Goal: Task Accomplishment & Management: Manage account settings

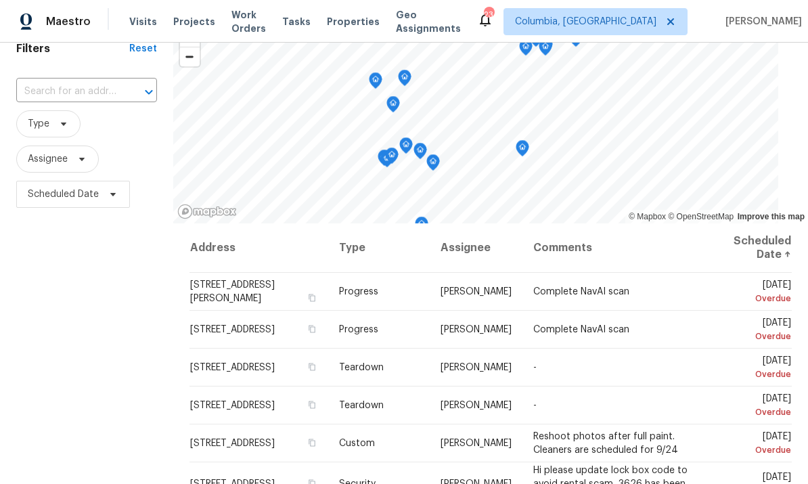
scroll to position [85, 0]
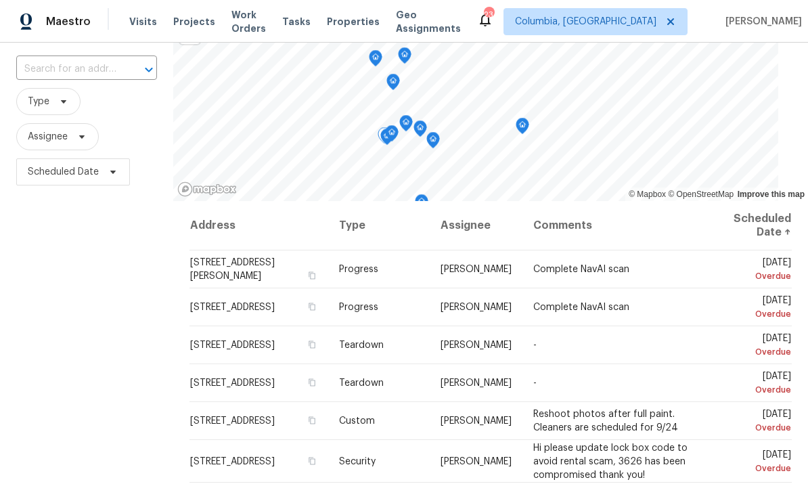
click at [0, 0] on icon at bounding box center [0, 0] width 0 height 0
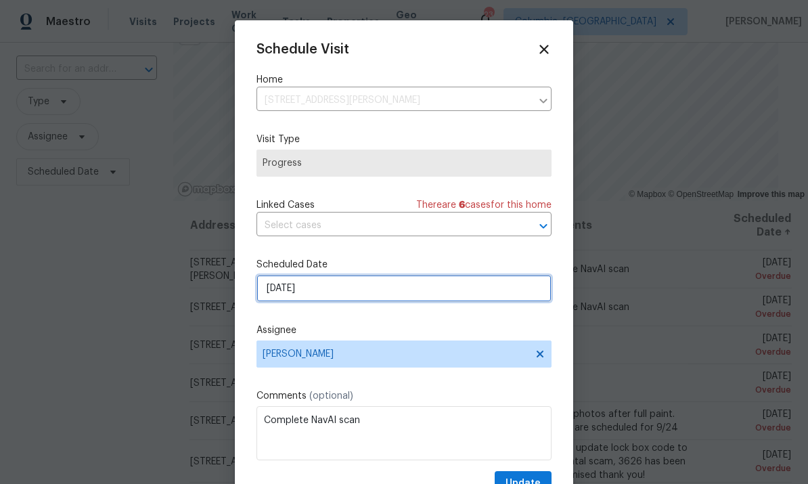
click at [413, 293] on input "[DATE]" at bounding box center [403, 288] width 295 height 27
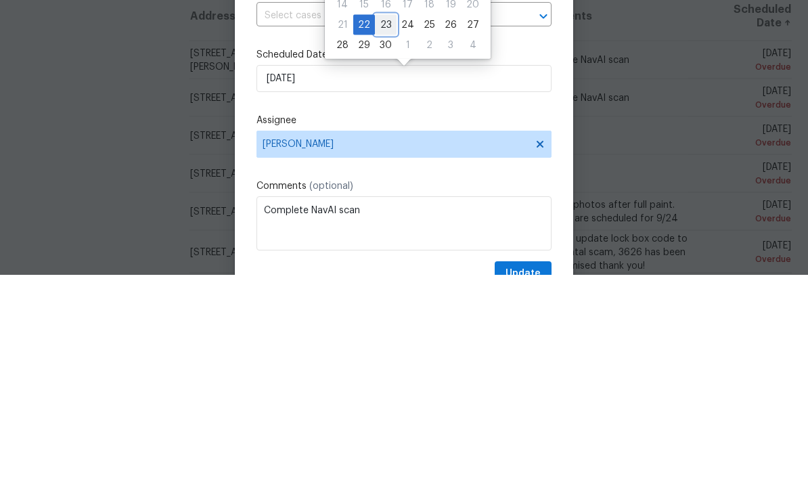
click at [384, 225] on div "23" at bounding box center [386, 234] width 22 height 19
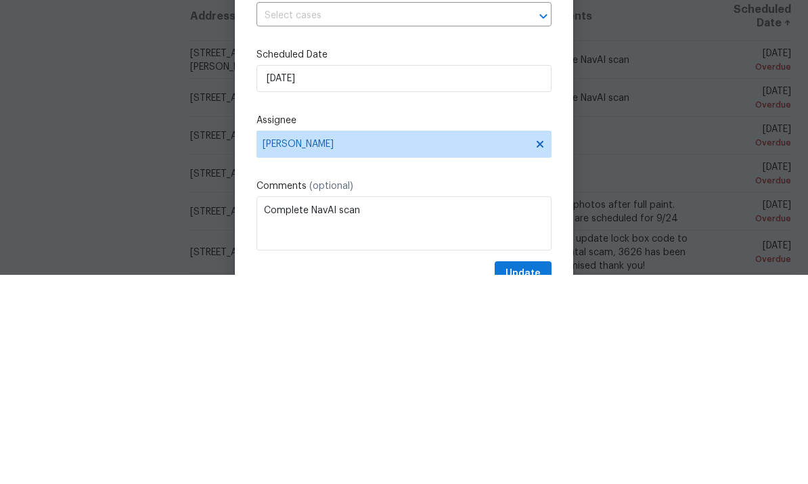
type input "[DATE]"
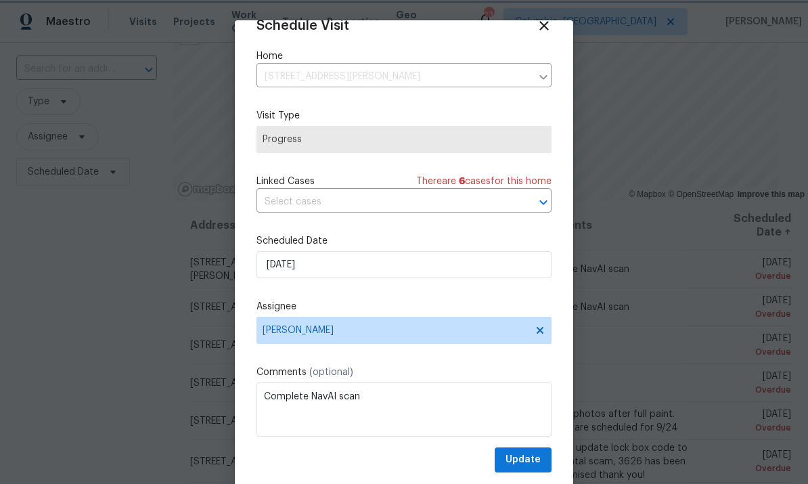
scroll to position [26, 0]
click at [528, 456] on span "Update" at bounding box center [523, 459] width 35 height 17
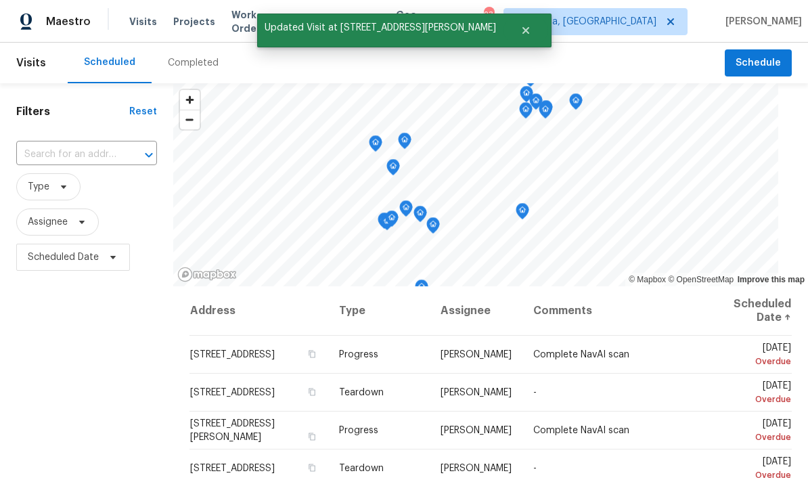
scroll to position [0, 0]
click at [0, 0] on icon at bounding box center [0, 0] width 0 height 0
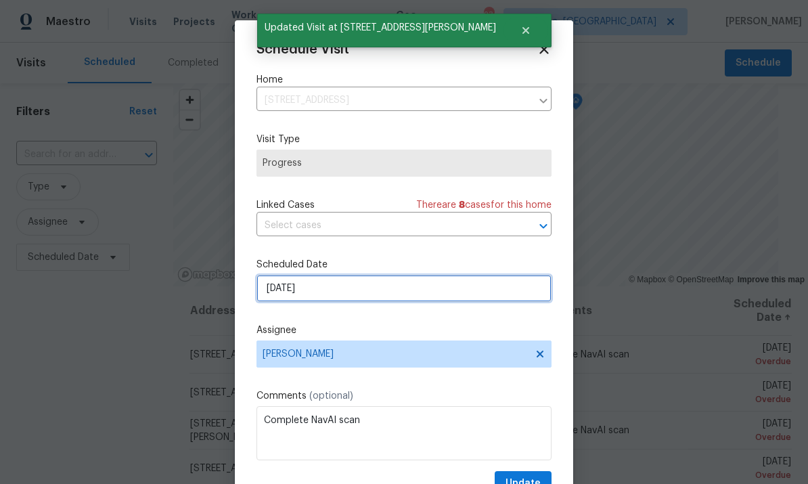
click at [396, 290] on input "[DATE]" at bounding box center [403, 288] width 295 height 27
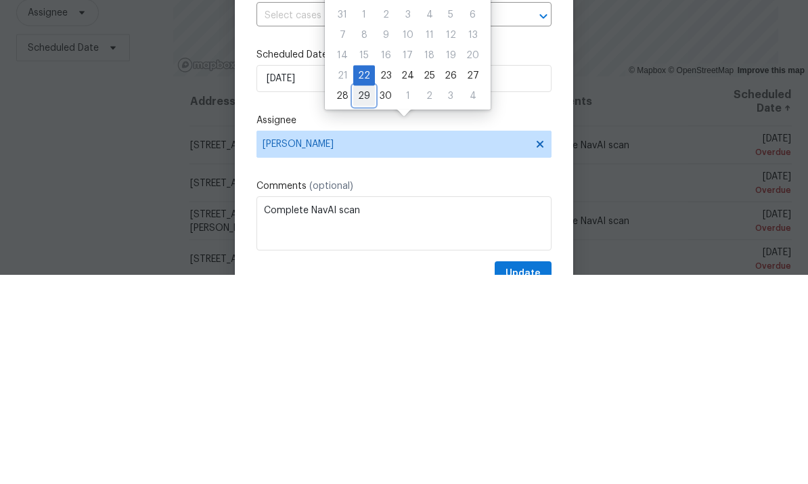
click at [363, 296] on div "29" at bounding box center [364, 305] width 22 height 19
type input "[DATE]"
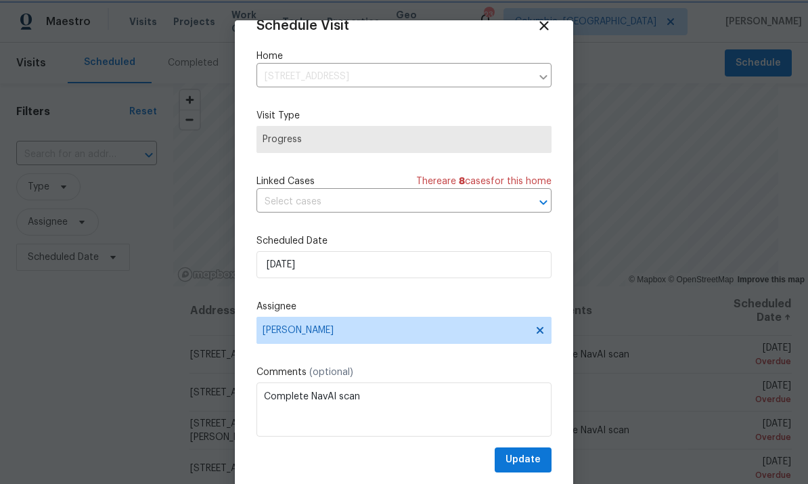
scroll to position [26, 0]
click at [539, 463] on span "Update" at bounding box center [523, 459] width 35 height 17
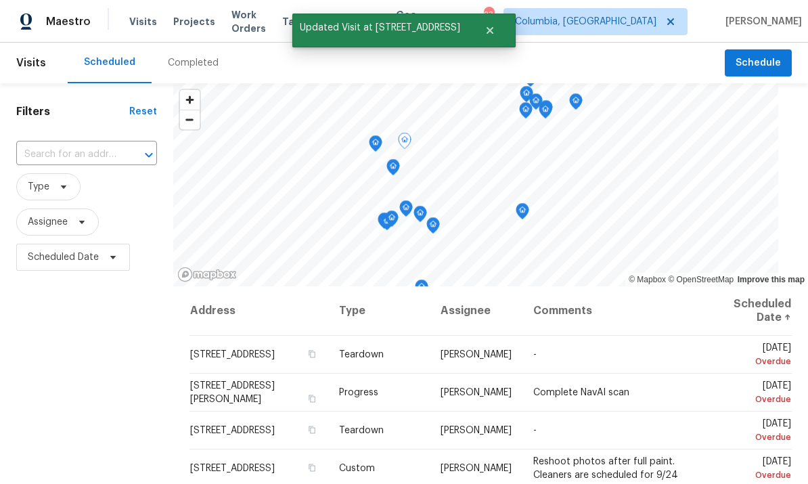
click at [0, 0] on icon at bounding box center [0, 0] width 0 height 0
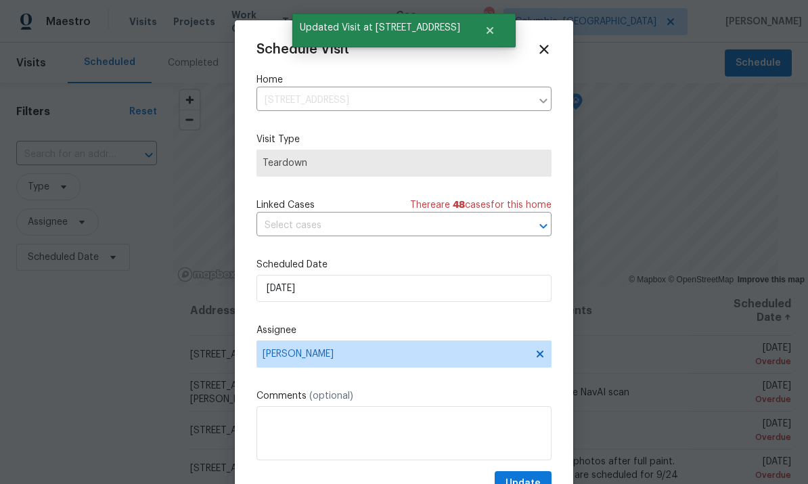
click at [412, 271] on label "Scheduled Date" at bounding box center [403, 265] width 295 height 14
click at [427, 286] on input "[DATE]" at bounding box center [403, 288] width 295 height 27
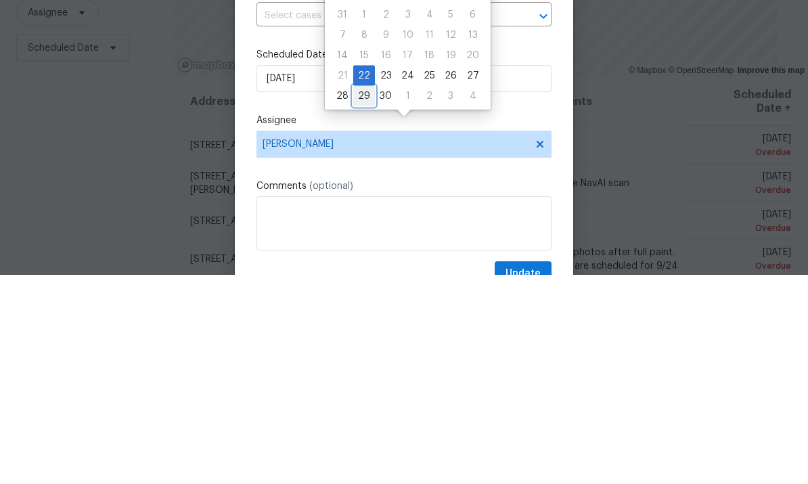
click at [361, 296] on div "29" at bounding box center [364, 305] width 22 height 19
type input "[DATE]"
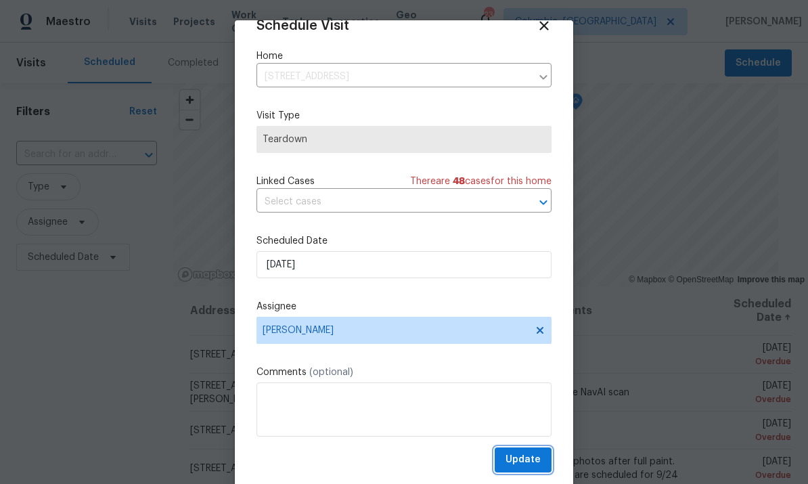
click at [526, 463] on span "Update" at bounding box center [523, 459] width 35 height 17
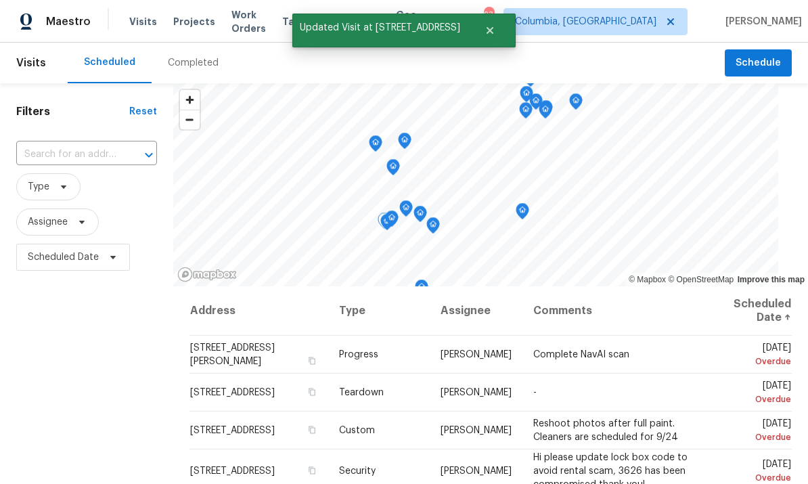
click at [0, 0] on icon at bounding box center [0, 0] width 0 height 0
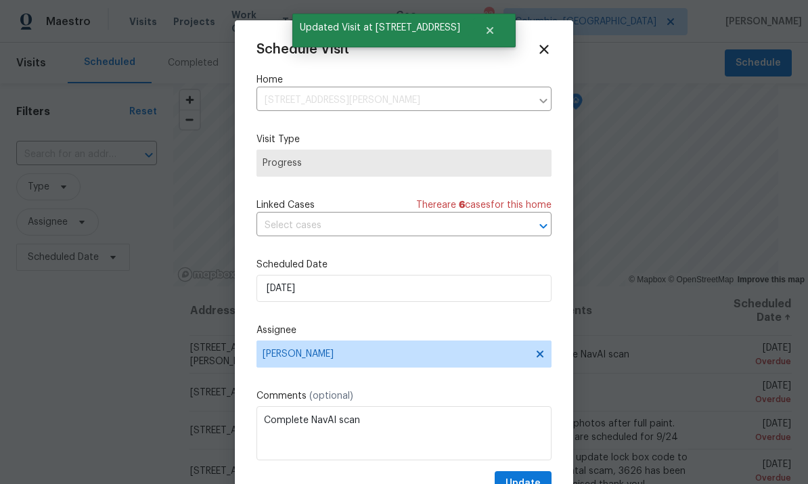
click at [143, 294] on div at bounding box center [404, 242] width 808 height 484
click at [353, 292] on input "[DATE]" at bounding box center [403, 288] width 295 height 27
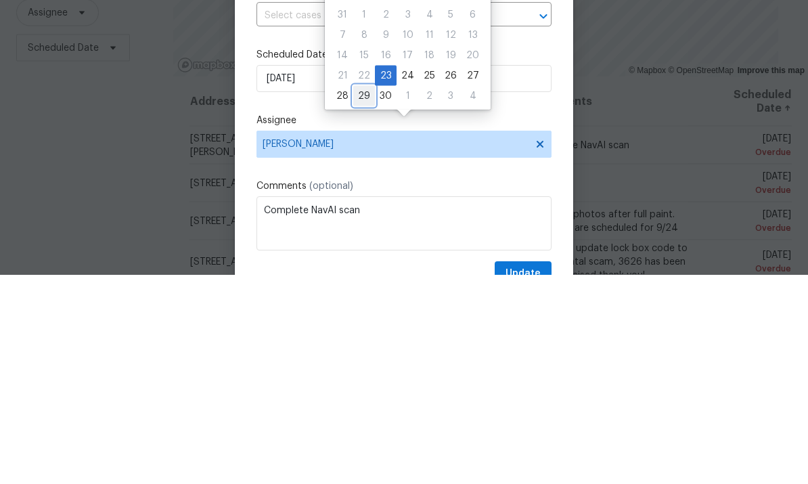
click at [369, 296] on div "29" at bounding box center [364, 305] width 22 height 19
type input "[DATE]"
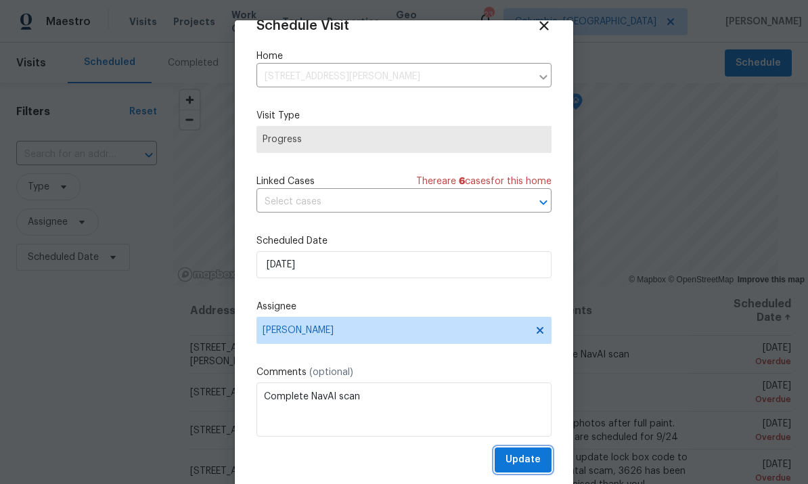
click at [531, 458] on span "Update" at bounding box center [523, 459] width 35 height 17
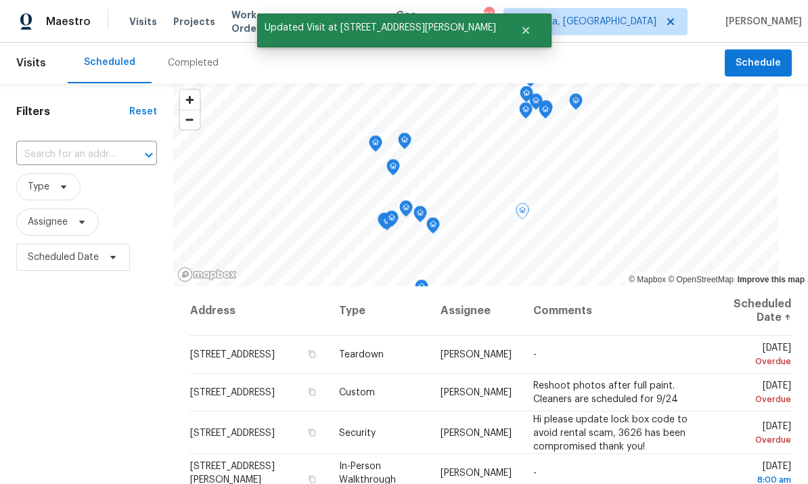
click at [0, 0] on icon at bounding box center [0, 0] width 0 height 0
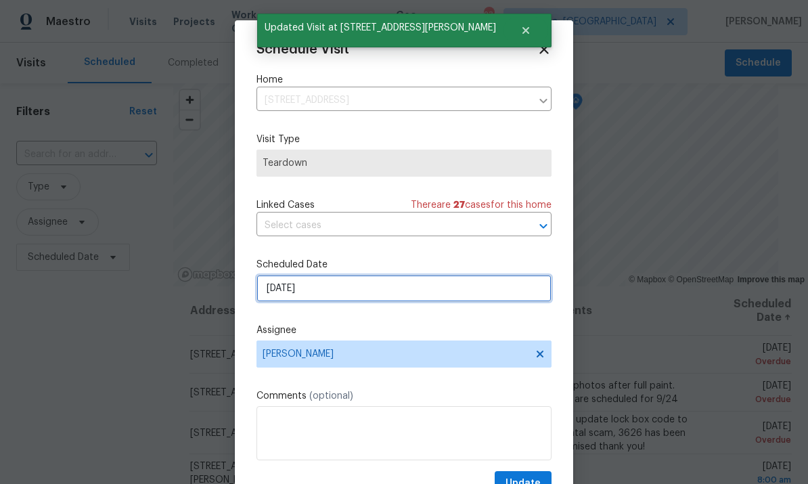
click at [399, 292] on input "[DATE]" at bounding box center [403, 288] width 295 height 27
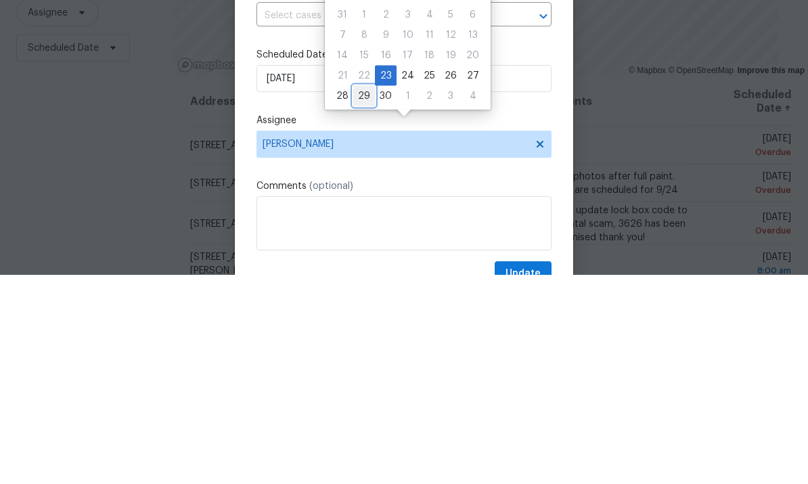
click at [368, 296] on div "29" at bounding box center [364, 305] width 22 height 19
type input "[DATE]"
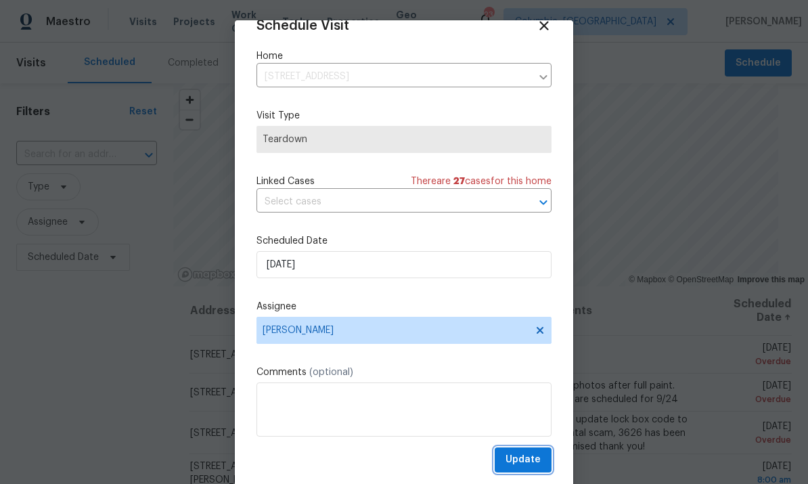
click at [529, 457] on span "Update" at bounding box center [523, 459] width 35 height 17
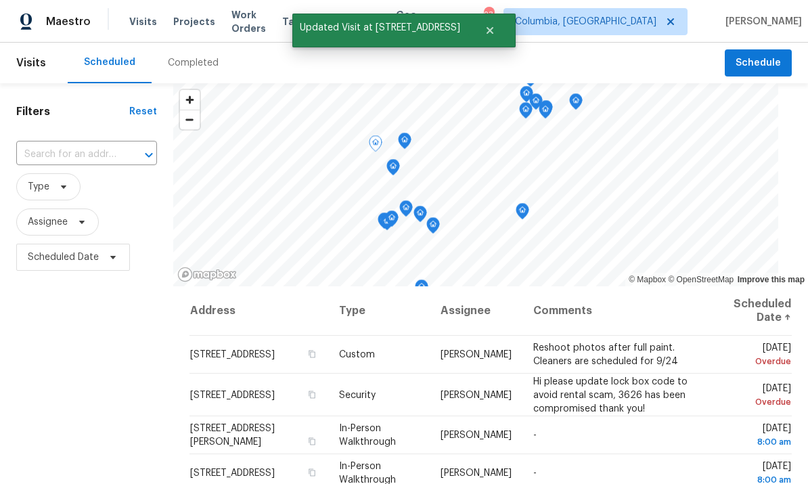
click at [0, 0] on icon at bounding box center [0, 0] width 0 height 0
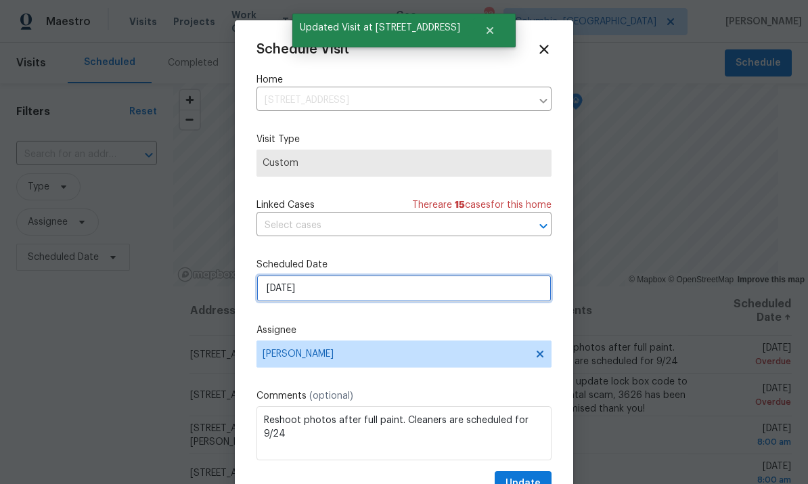
click at [354, 294] on input "[DATE]" at bounding box center [403, 288] width 295 height 27
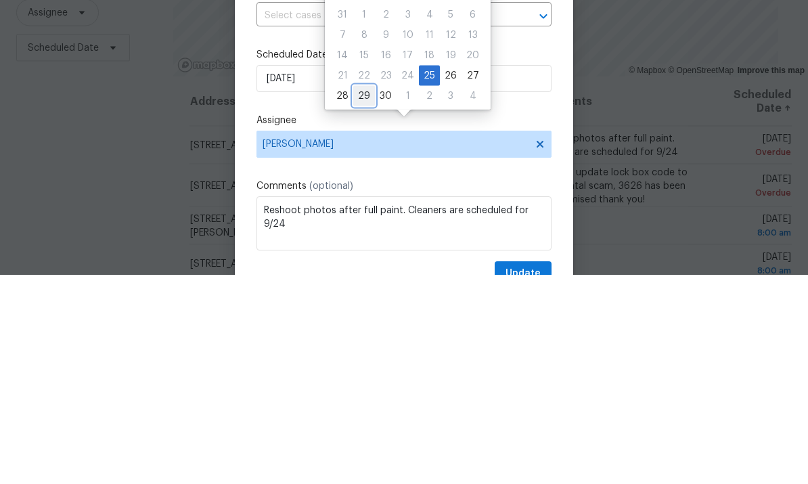
click at [359, 296] on div "29" at bounding box center [364, 305] width 22 height 19
type input "[DATE]"
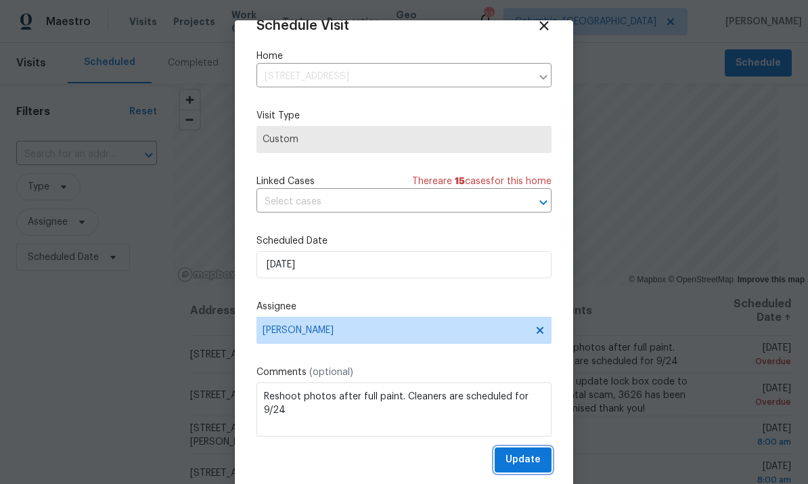
click at [531, 465] on span "Update" at bounding box center [523, 459] width 35 height 17
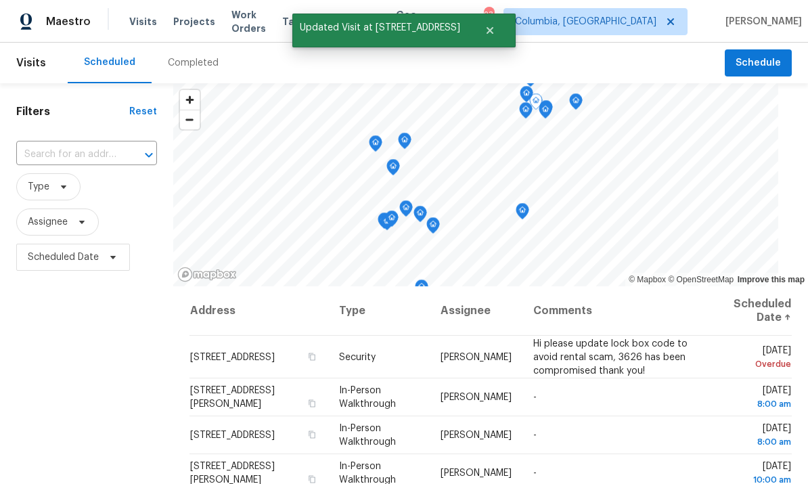
click at [0, 0] on icon at bounding box center [0, 0] width 0 height 0
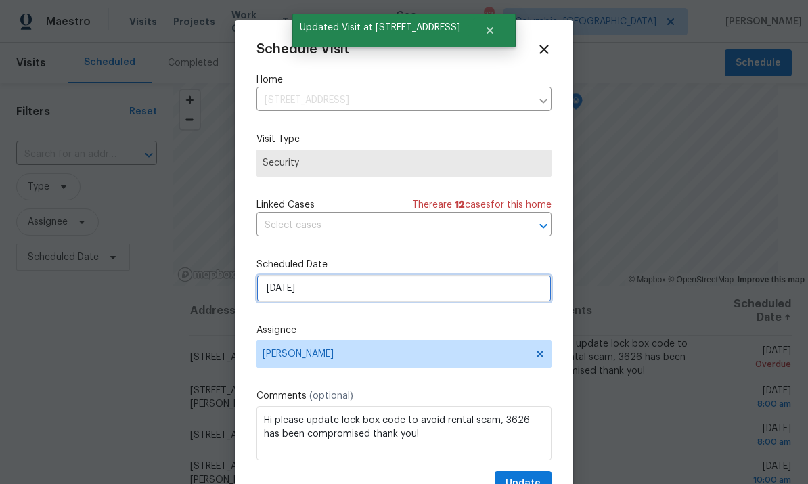
click at [409, 292] on input "[DATE]" at bounding box center [403, 288] width 295 height 27
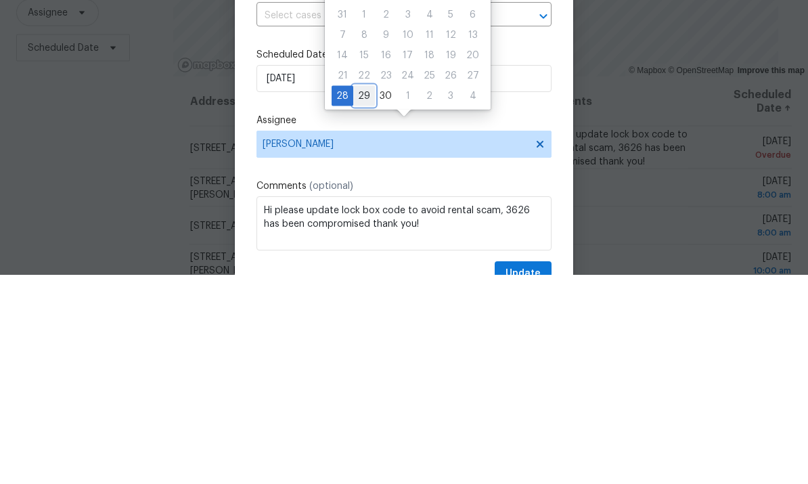
click at [363, 296] on div "29" at bounding box center [364, 305] width 22 height 19
type input "[DATE]"
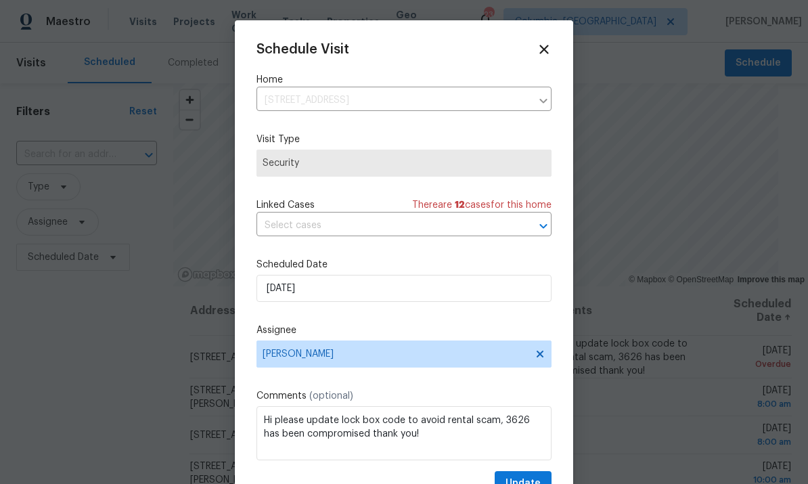
click at [552, 397] on div "Schedule Visit Home [STREET_ADDRESS] ​ Visit Type Security Linked Cases There a…" at bounding box center [404, 257] width 338 height 474
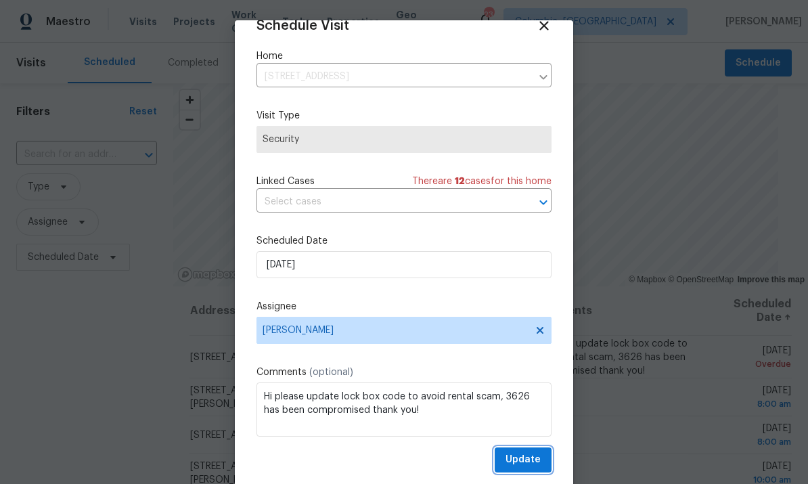
click at [524, 457] on span "Update" at bounding box center [523, 459] width 35 height 17
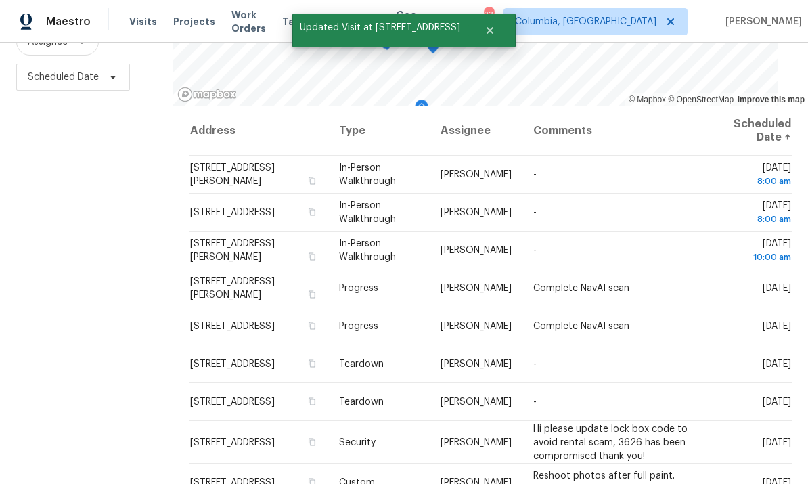
scroll to position [179, 0]
click at [127, 175] on div "Filters Reset ​ Type Assignee Scheduled Date" at bounding box center [86, 199] width 173 height 590
